Goal: Information Seeking & Learning: Learn about a topic

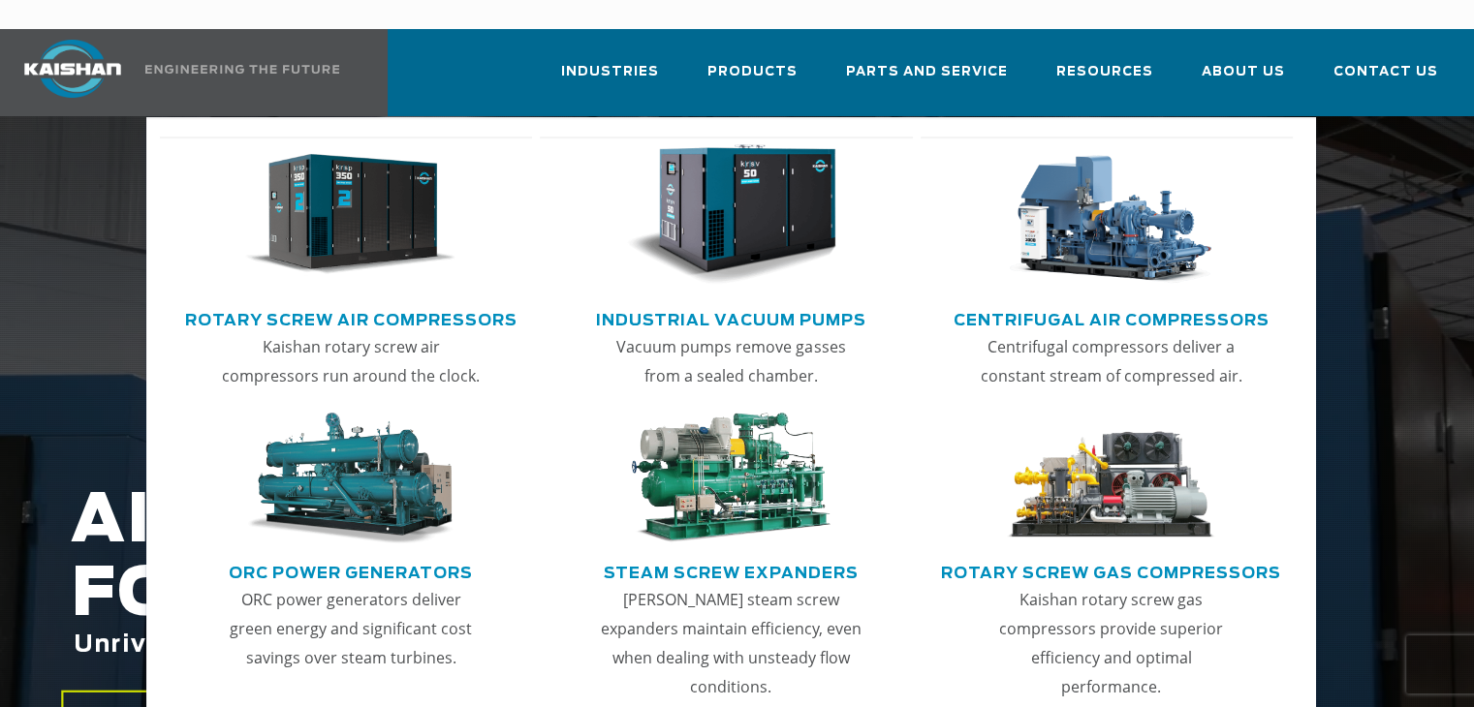
click at [322, 303] on link "Rotary Screw Air Compressors" at bounding box center [351, 317] width 332 height 29
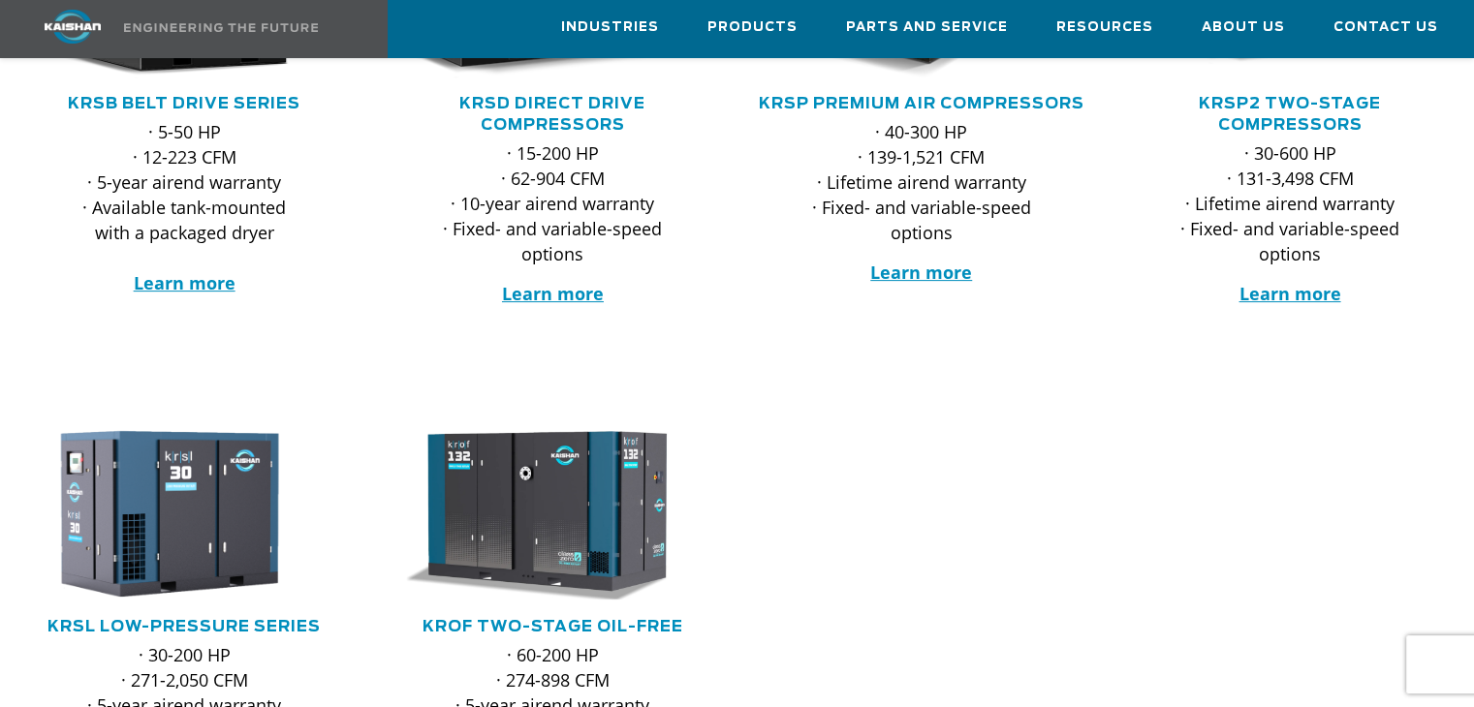
scroll to position [581, 0]
click at [194, 271] on strong "Learn more" at bounding box center [185, 282] width 102 height 23
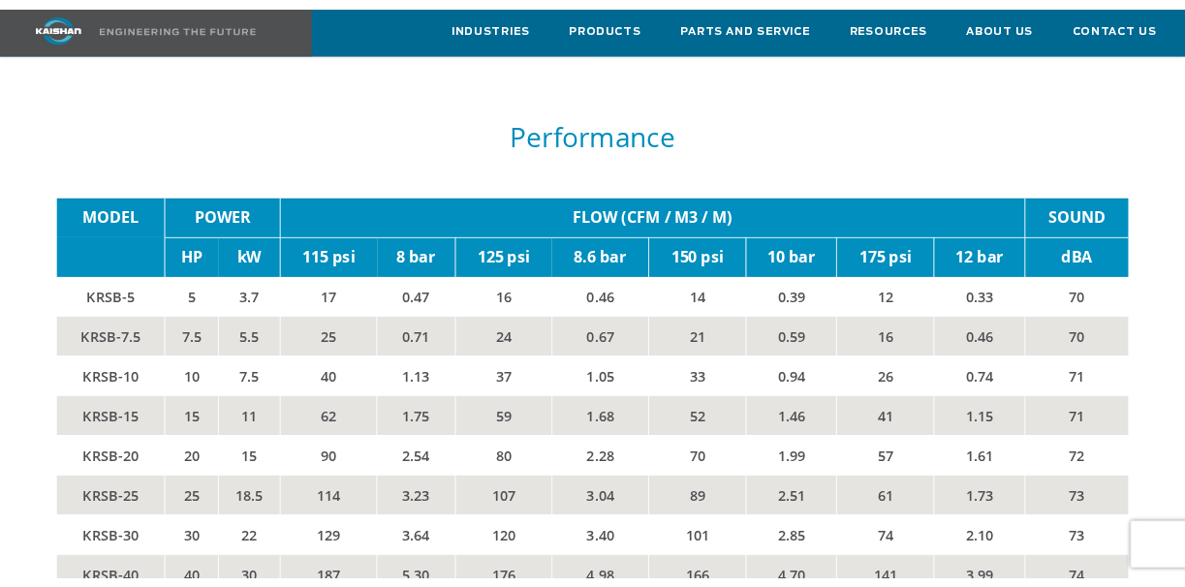
scroll to position [2896, 0]
